Goal: Check status

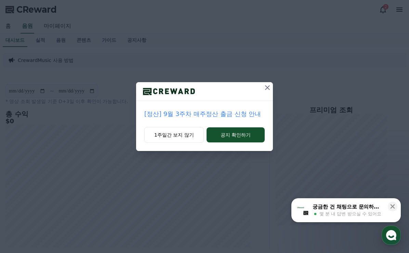
click at [269, 87] on icon at bounding box center [267, 87] width 8 height 8
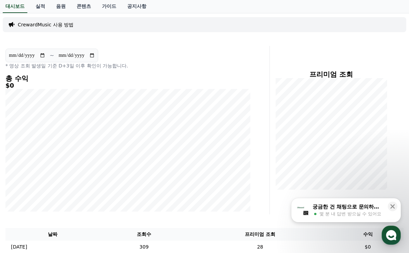
scroll to position [34, 0]
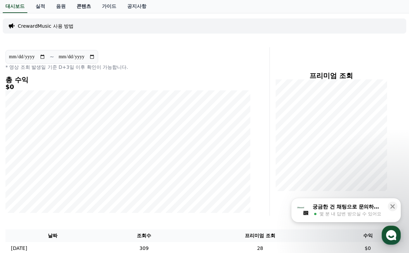
click at [75, 3] on link "콘텐츠" at bounding box center [83, 6] width 25 height 13
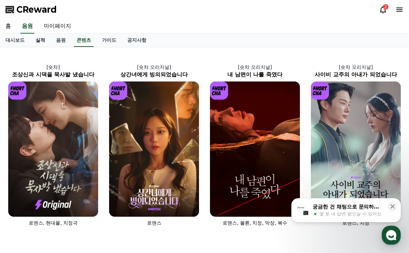
click at [41, 40] on link "실적" at bounding box center [40, 40] width 21 height 13
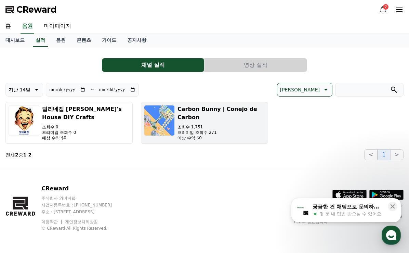
click at [240, 119] on h3 "Carbon Bunny | Conejo de Carbon" at bounding box center [221, 113] width 88 height 16
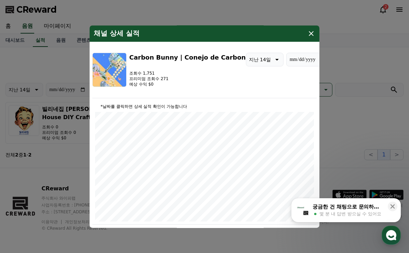
click at [311, 36] on icon "modal" at bounding box center [311, 33] width 8 height 8
